Goal: Information Seeking & Learning: Learn about a topic

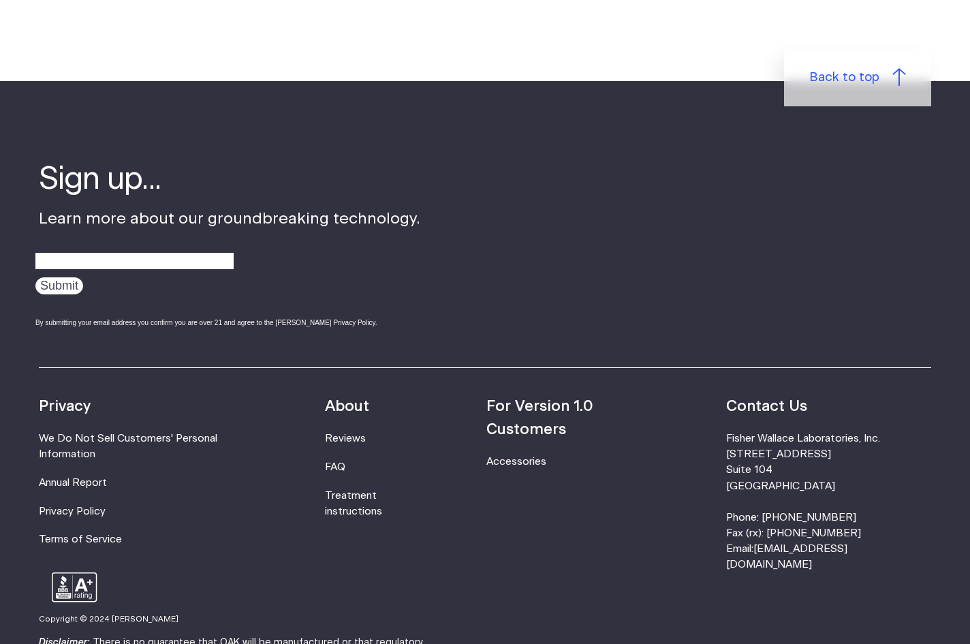
scroll to position [1631, 0]
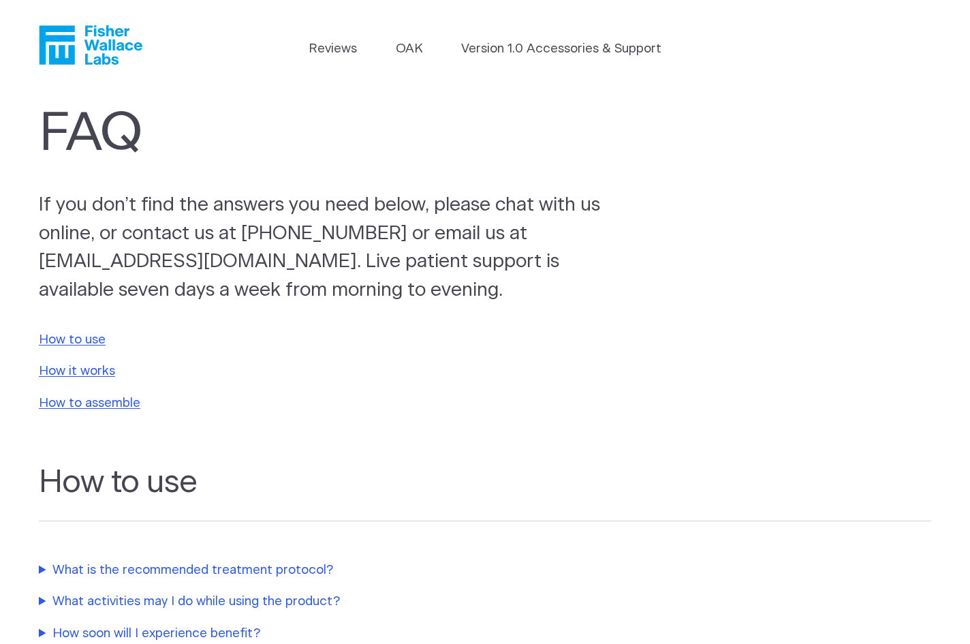
scroll to position [1631, 0]
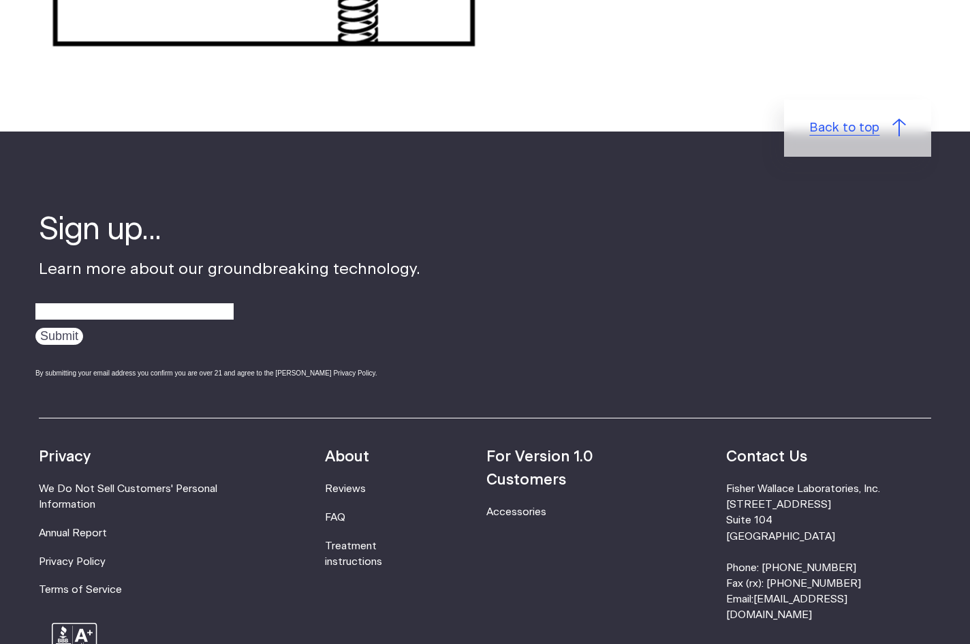
click at [837, 125] on span "Back to top" at bounding box center [844, 128] width 70 height 19
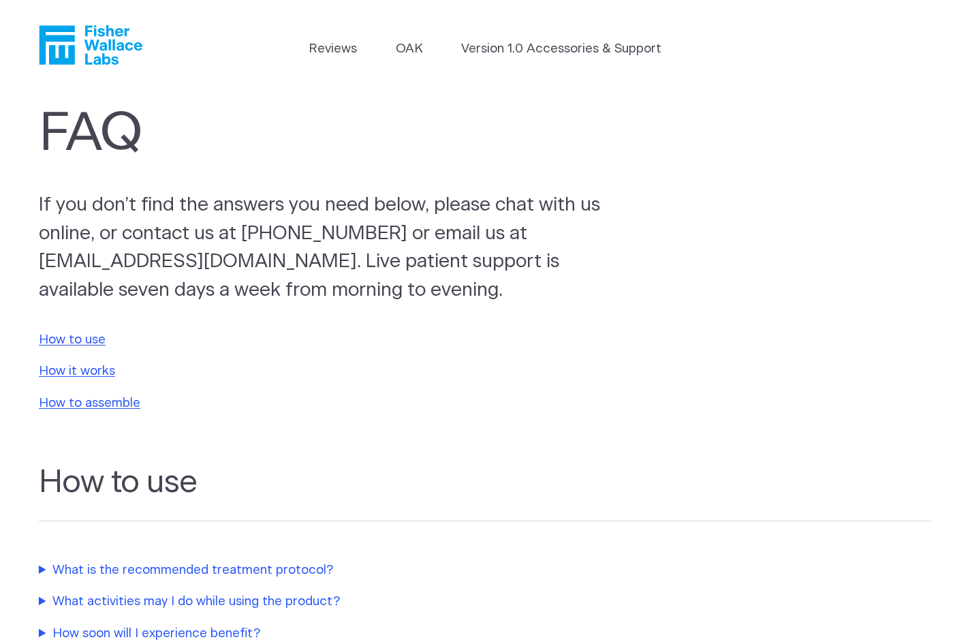
click at [91, 42] on icon "Fisher Wallace" at bounding box center [95, 45] width 93 height 40
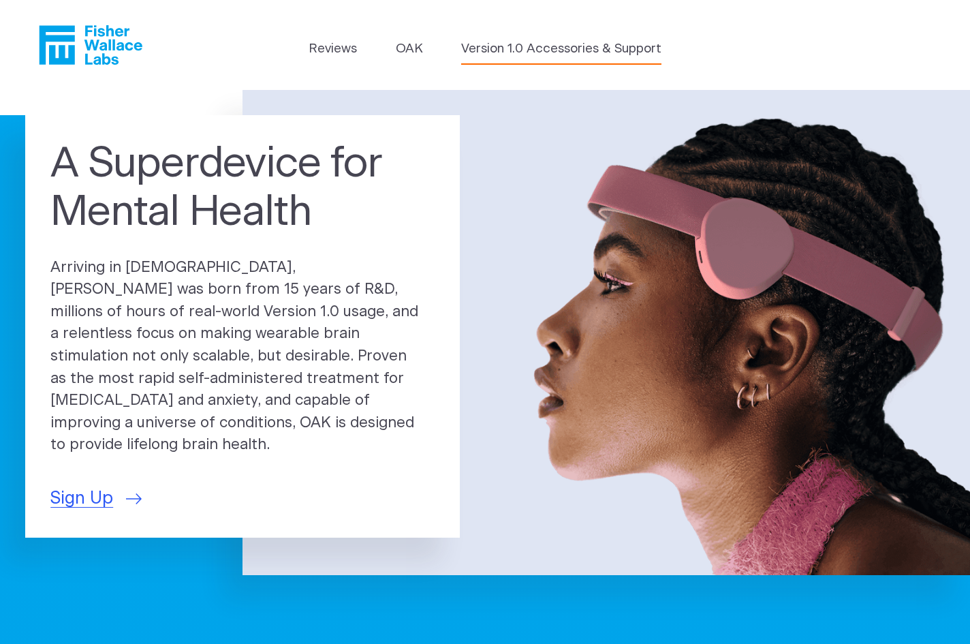
click at [647, 49] on link "Version 1.0 Accessories & Support" at bounding box center [561, 49] width 200 height 19
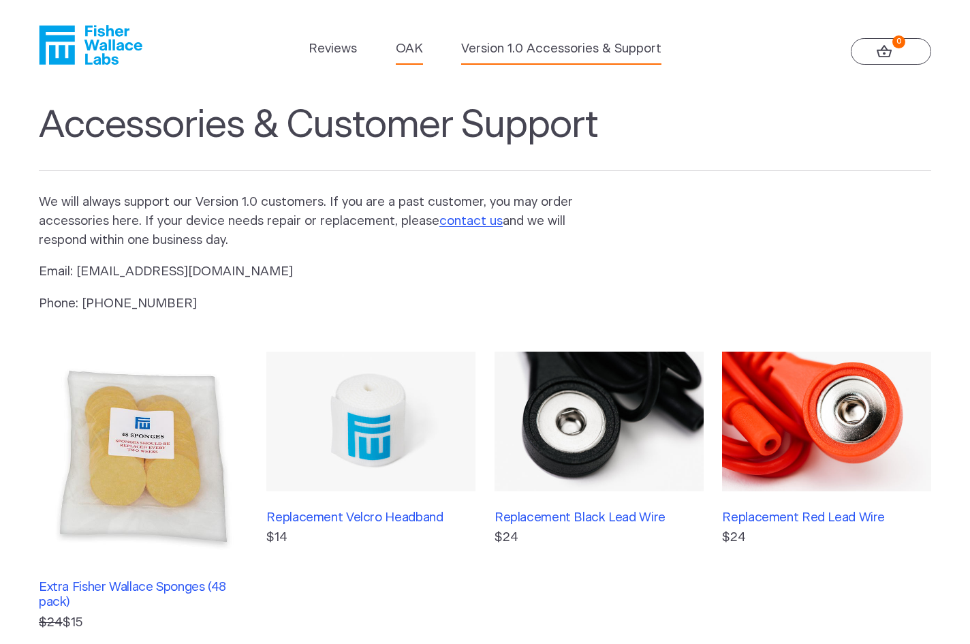
click at [411, 46] on link "OAK" at bounding box center [409, 49] width 27 height 19
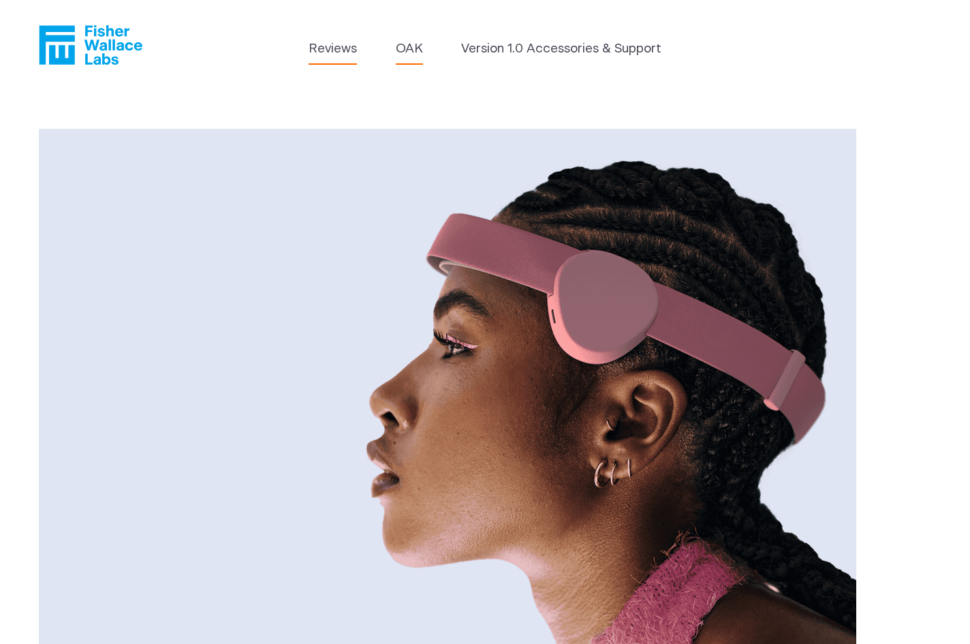
click at [335, 52] on link "Reviews" at bounding box center [333, 49] width 48 height 19
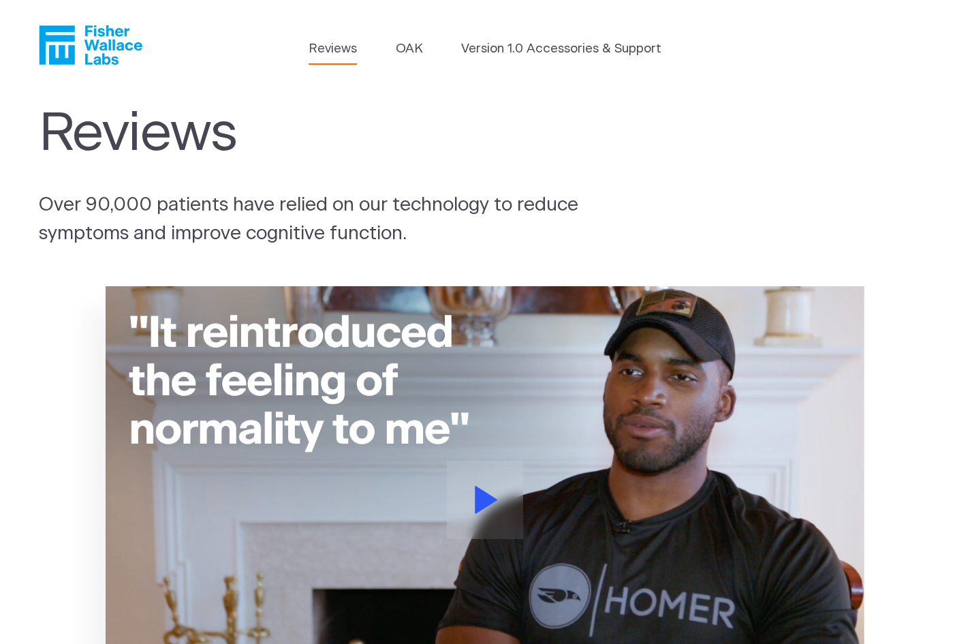
scroll to position [8, 0]
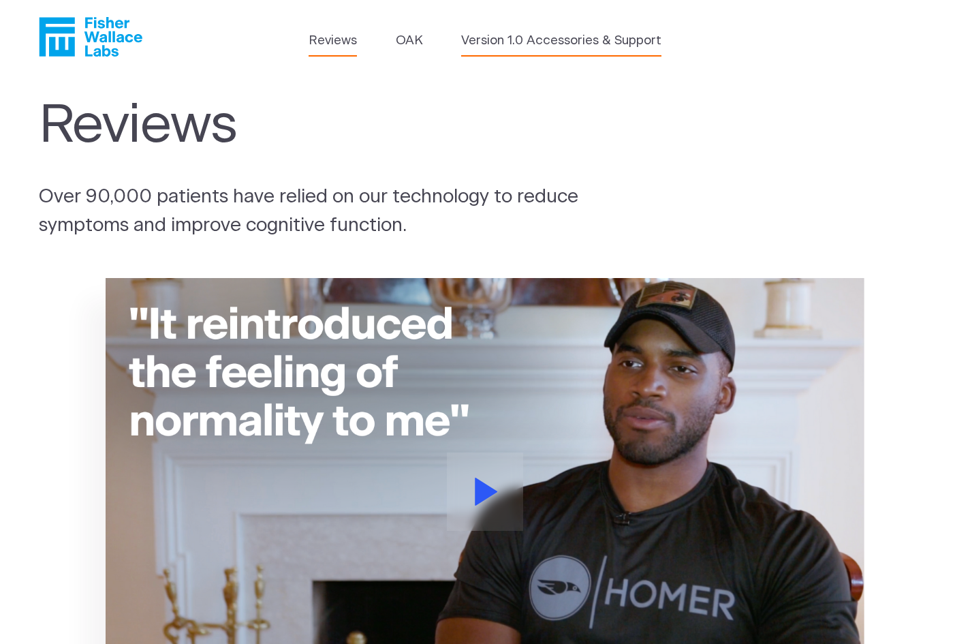
click at [536, 45] on link "Version 1.0 Accessories & Support" at bounding box center [561, 40] width 200 height 19
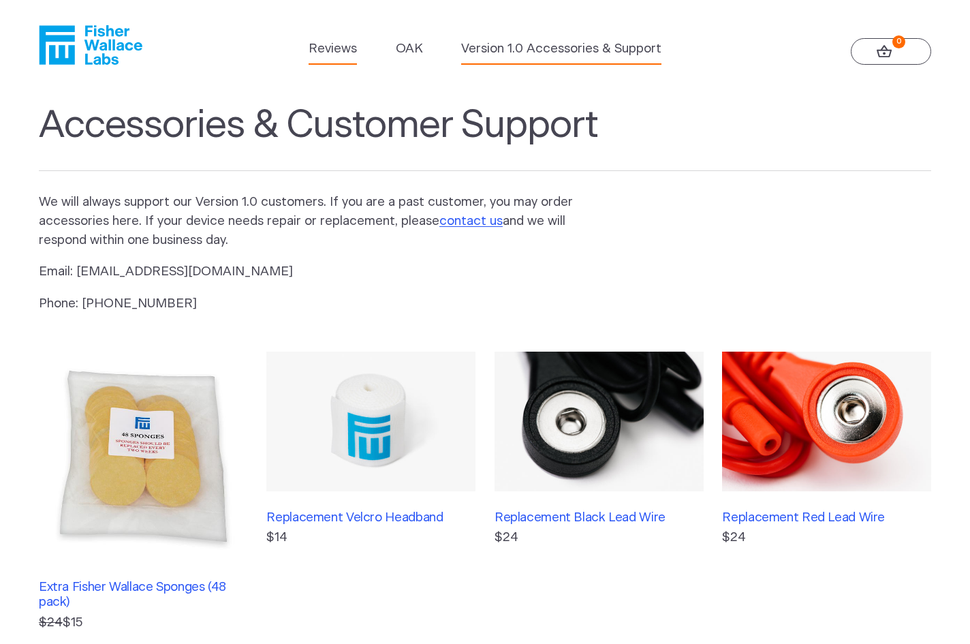
click at [324, 48] on link "Reviews" at bounding box center [333, 49] width 48 height 19
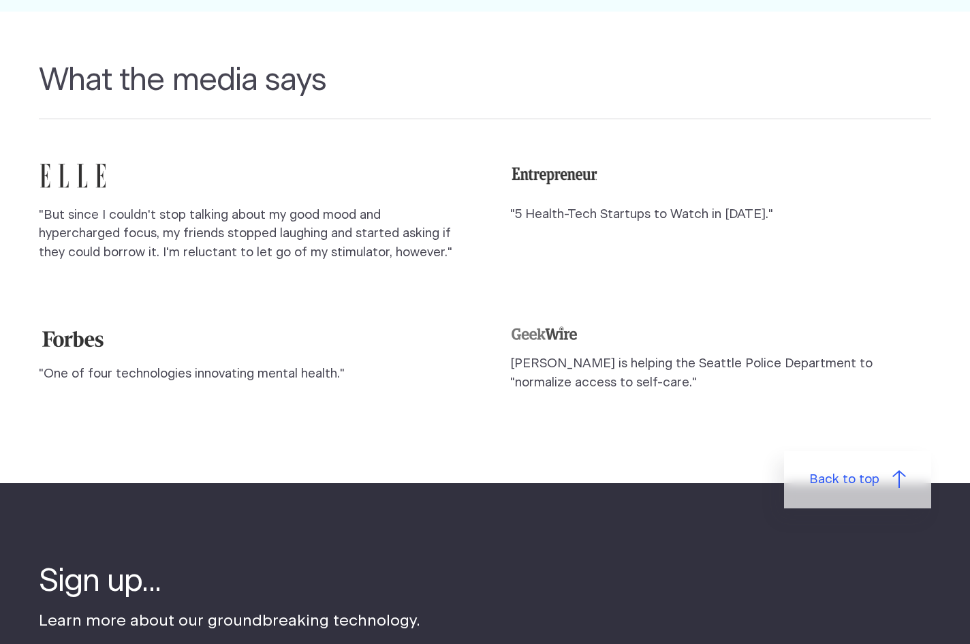
scroll to position [1710, 0]
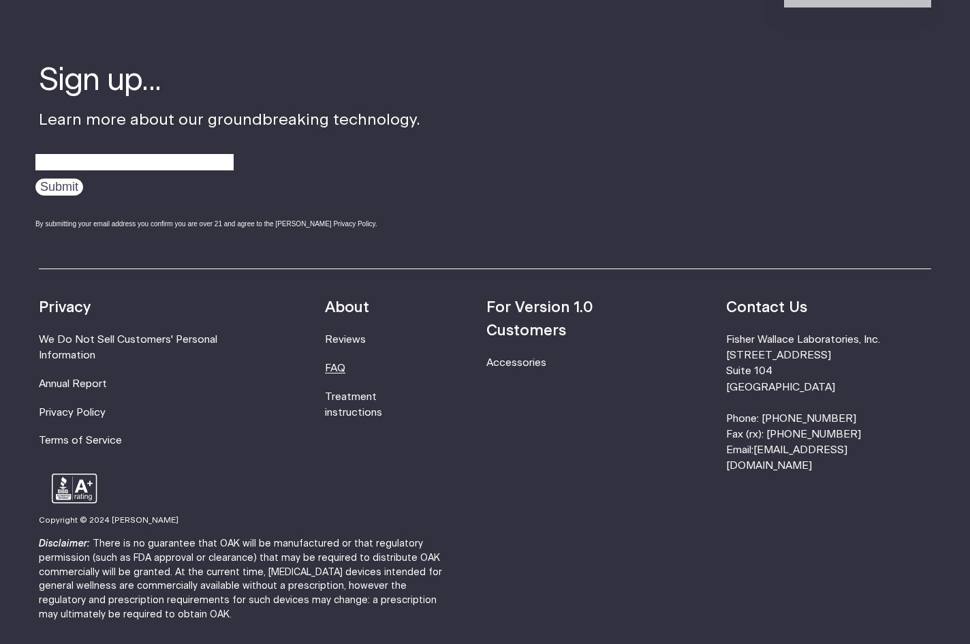
click at [345, 363] on link "FAQ" at bounding box center [335, 368] width 20 height 10
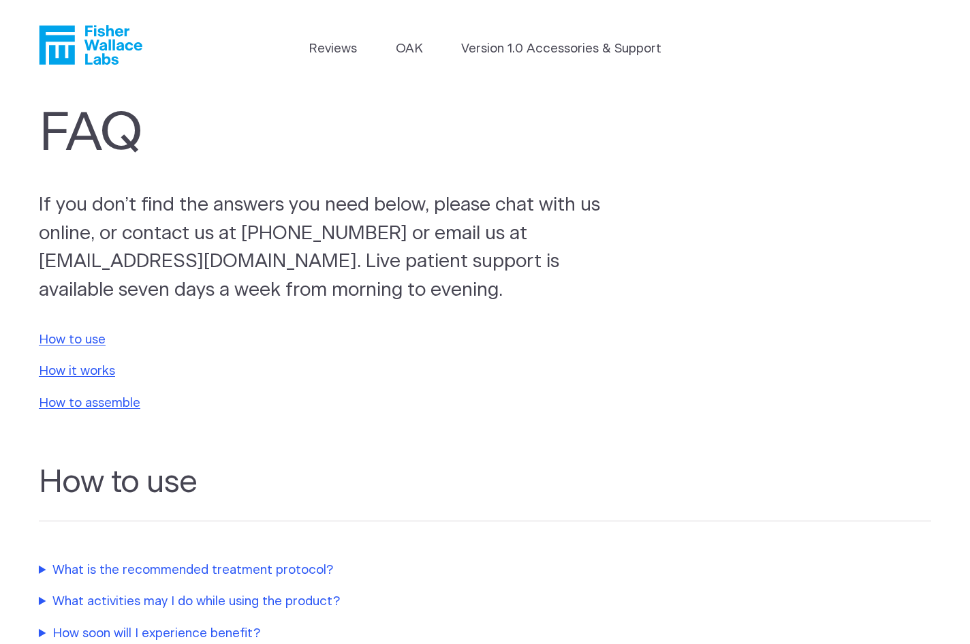
click at [61, 347] on section "How to use How it works How to assemble" at bounding box center [485, 372] width 970 height 108
click at [61, 338] on link "How to use" at bounding box center [72, 339] width 67 height 13
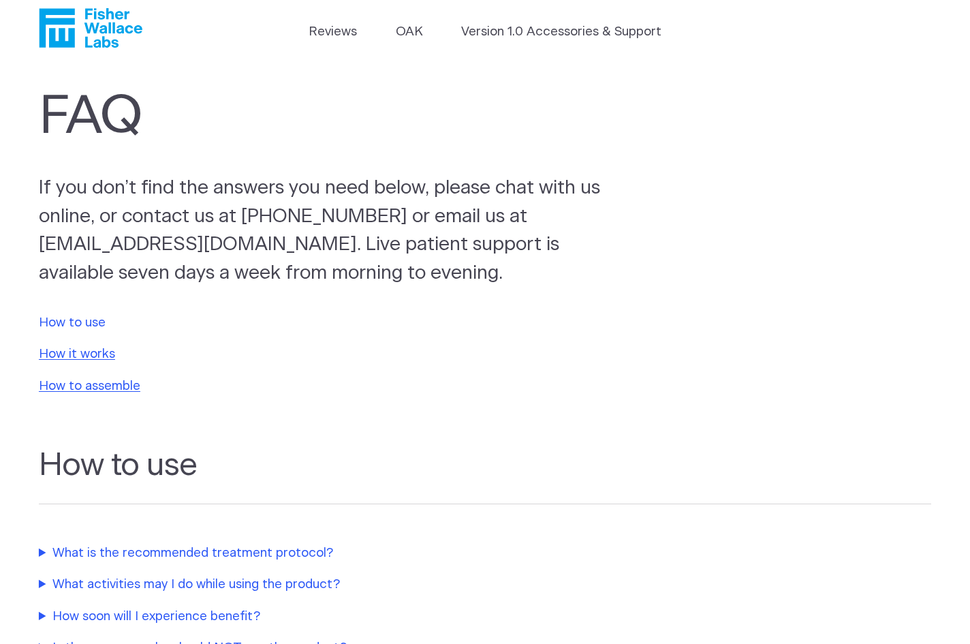
scroll to position [146, 0]
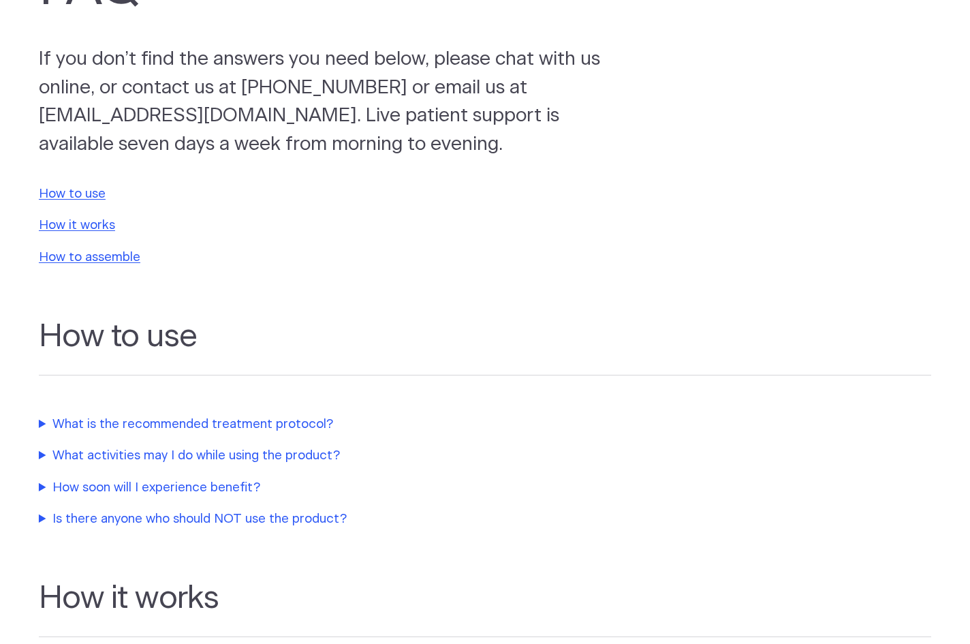
click at [109, 416] on summary "What is the recommended treatment protocol?" at bounding box center [325, 424] width 572 height 19
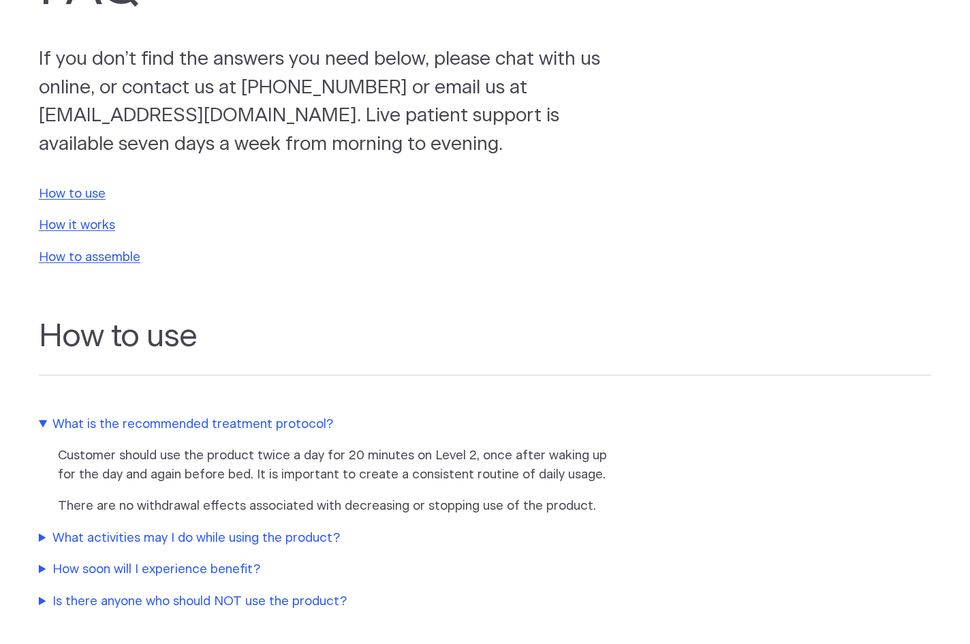
click at [132, 529] on summary "What activities may I do while using the product?" at bounding box center [325, 538] width 572 height 19
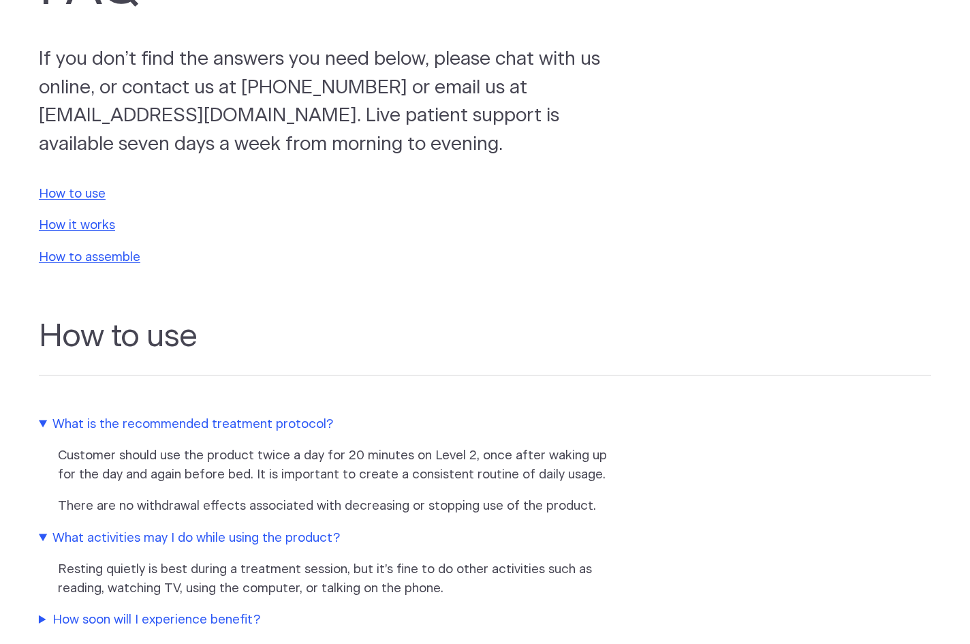
click at [132, 529] on summary "What activities may I do while using the product?" at bounding box center [325, 538] width 572 height 19
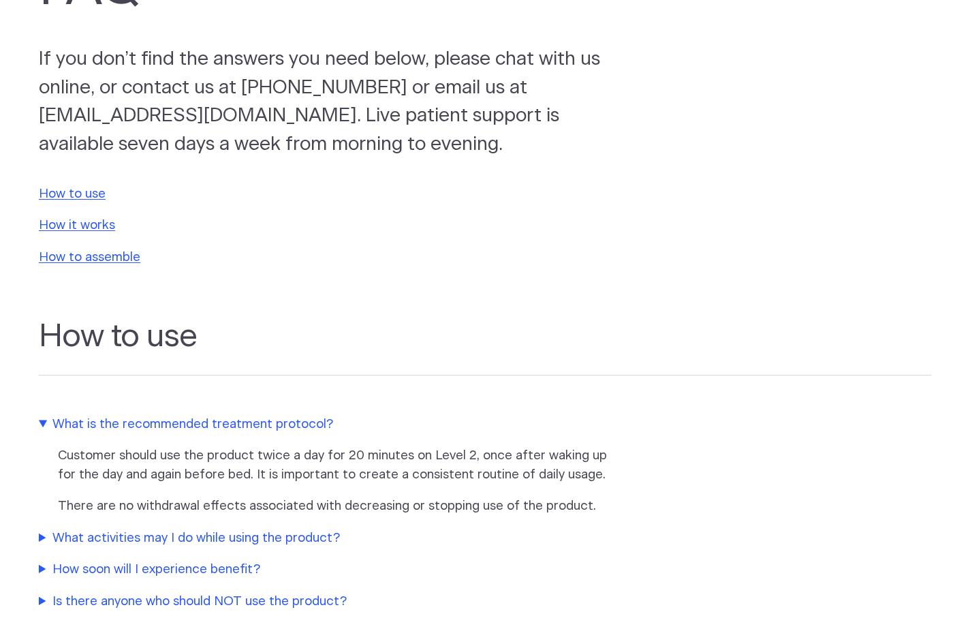
click at [147, 560] on summary "How soon will I experience benefit?" at bounding box center [325, 569] width 572 height 19
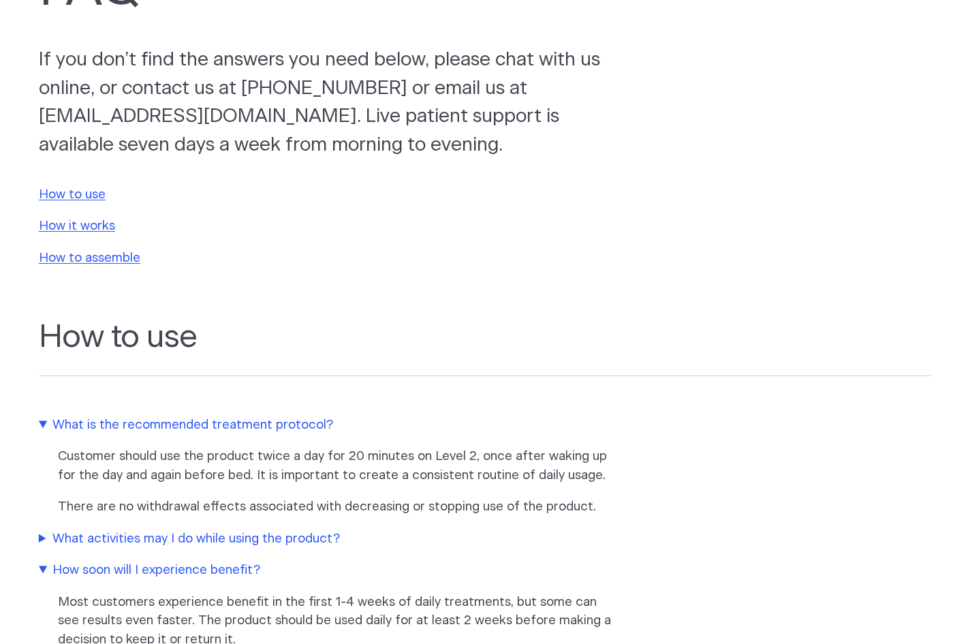
scroll to position [0, 0]
